Goal: Understand process/instructions: Understand process/instructions

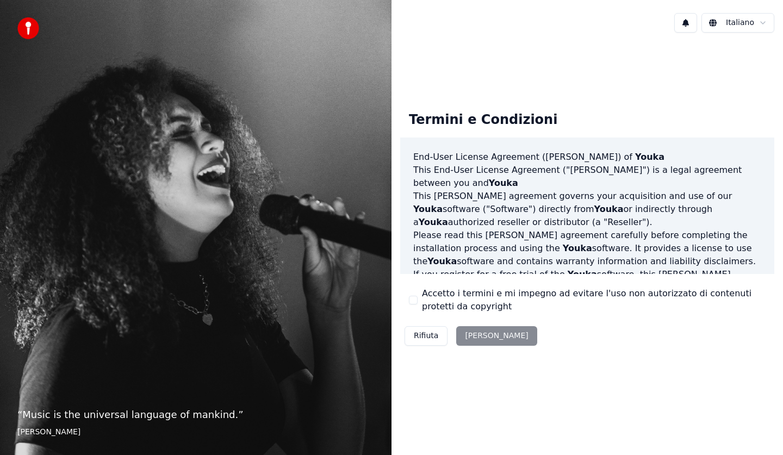
click at [472, 333] on div "Rifiuta [PERSON_NAME]" at bounding box center [470, 336] width 141 height 28
click at [30, 28] on img at bounding box center [28, 28] width 22 height 22
click at [144, 304] on div "“ Music is the universal language of mankind. ” [PERSON_NAME]" at bounding box center [195, 227] width 391 height 455
click at [473, 337] on div "Rifiuta [PERSON_NAME]" at bounding box center [470, 336] width 141 height 28
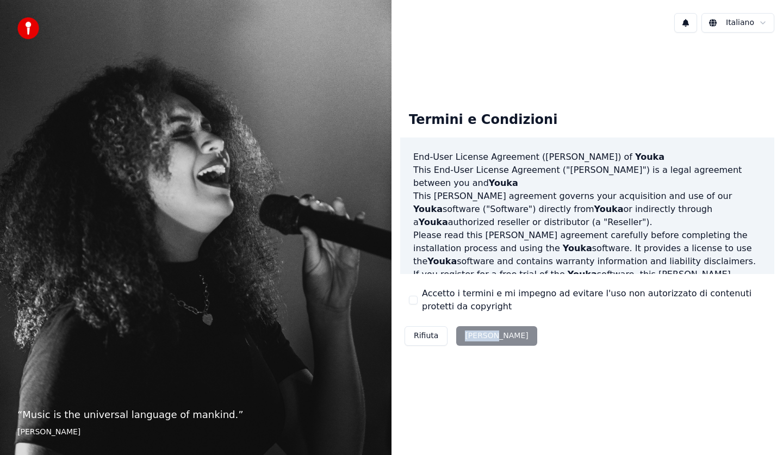
click at [420, 333] on button "Rifiuta" at bounding box center [425, 336] width 43 height 20
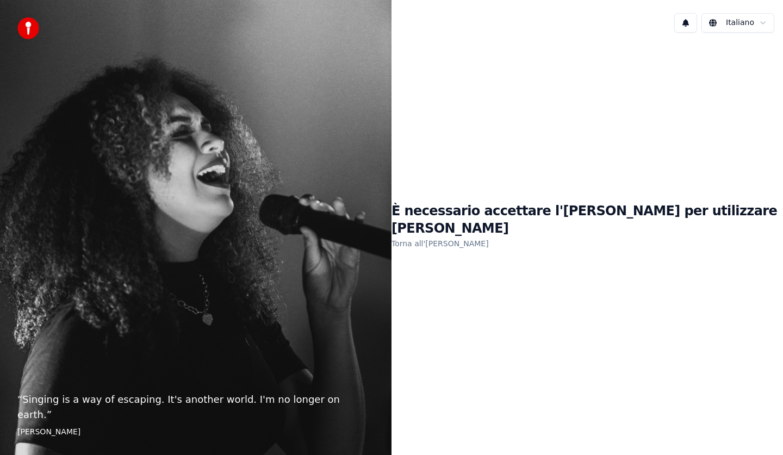
click at [420, 333] on div "È necessario accettare l'[PERSON_NAME] per utilizzare [PERSON_NAME] all'[PERSON…" at bounding box center [586, 226] width 391 height 370
click at [459, 238] on link "Torna all'[PERSON_NAME]" at bounding box center [439, 243] width 97 height 17
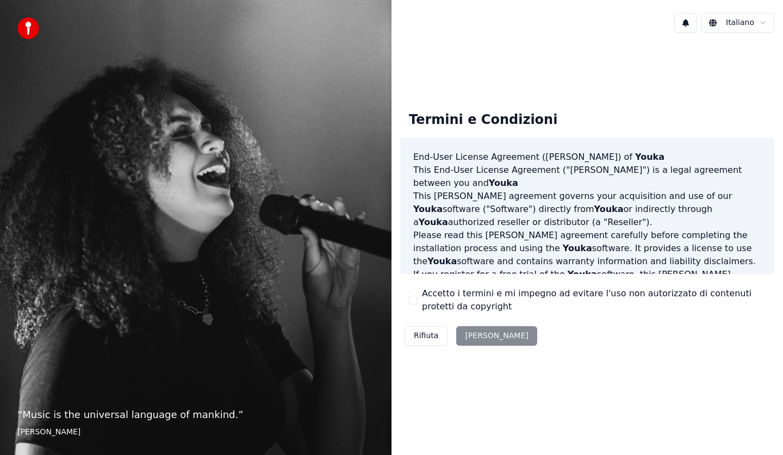
click at [474, 335] on div "Rifiuta [PERSON_NAME]" at bounding box center [470, 336] width 141 height 28
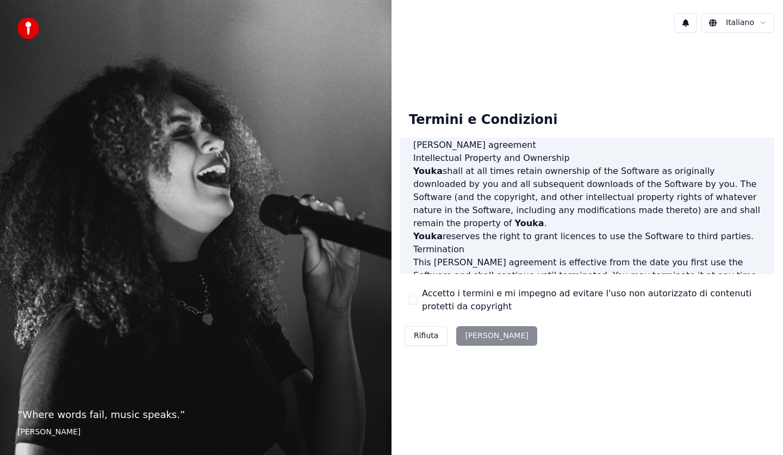
scroll to position [659, 0]
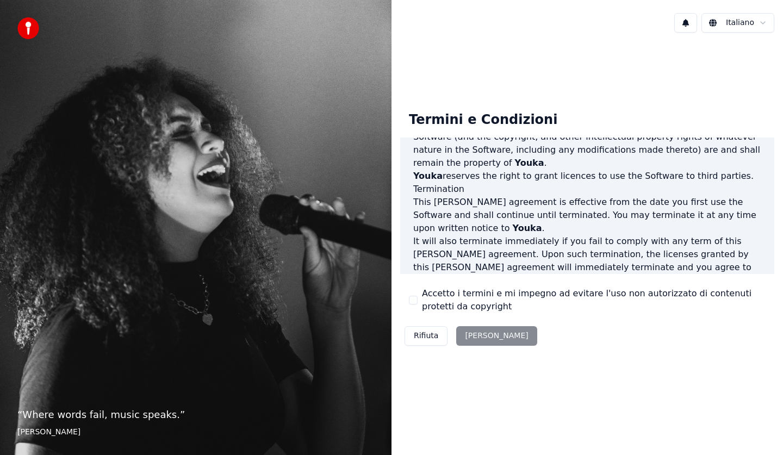
click at [501, 335] on div "Rifiuta [PERSON_NAME]" at bounding box center [470, 336] width 141 height 28
click at [470, 348] on div "Rifiuta [PERSON_NAME]" at bounding box center [470, 336] width 141 height 28
click at [452, 339] on div "Rifiuta [PERSON_NAME]" at bounding box center [470, 336] width 141 height 28
click at [482, 323] on div "Rifiuta [PERSON_NAME]" at bounding box center [470, 336] width 141 height 28
click at [475, 329] on div "Rifiuta [PERSON_NAME]" at bounding box center [470, 336] width 141 height 28
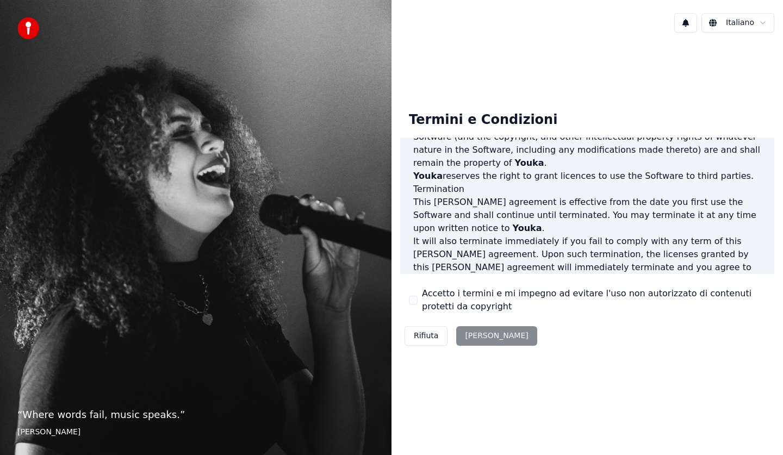
click at [431, 334] on button "Rifiuta" at bounding box center [425, 336] width 43 height 20
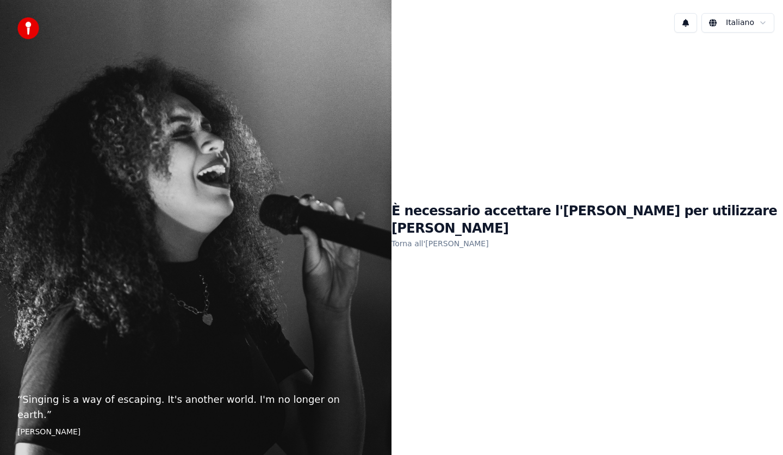
click at [474, 235] on link "Torna all'[PERSON_NAME]" at bounding box center [439, 243] width 97 height 17
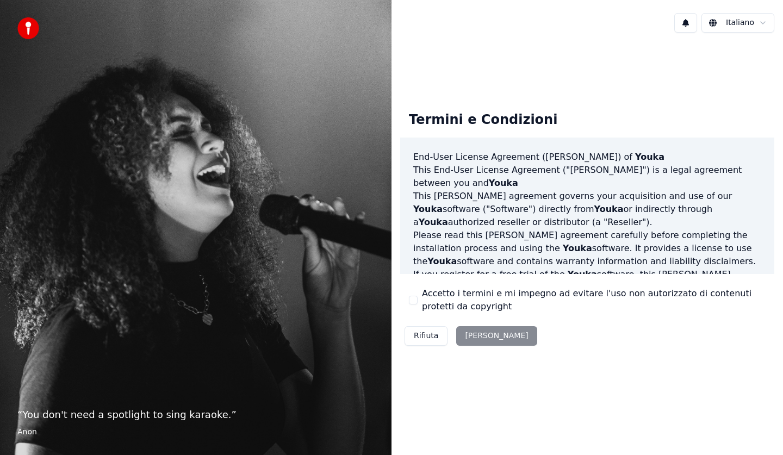
click at [474, 336] on div "Rifiuta [PERSON_NAME]" at bounding box center [470, 336] width 141 height 28
